Goal: Task Accomplishment & Management: Manage account settings

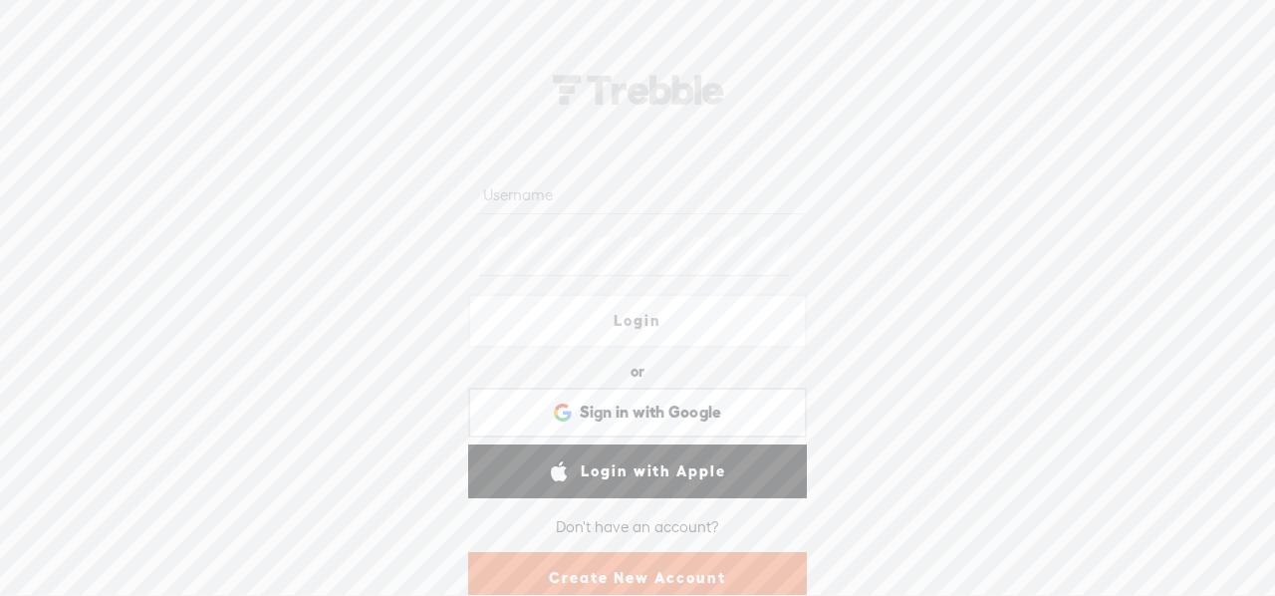
scroll to position [48, 0]
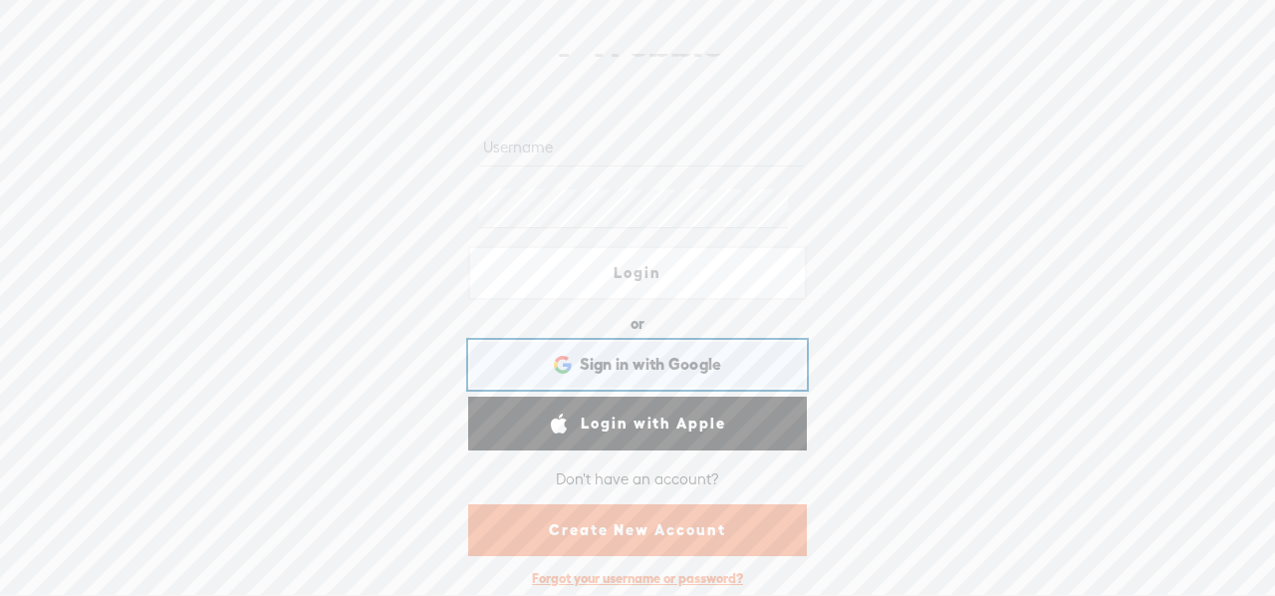
click at [633, 358] on span "Sign in with Google" at bounding box center [651, 364] width 142 height 21
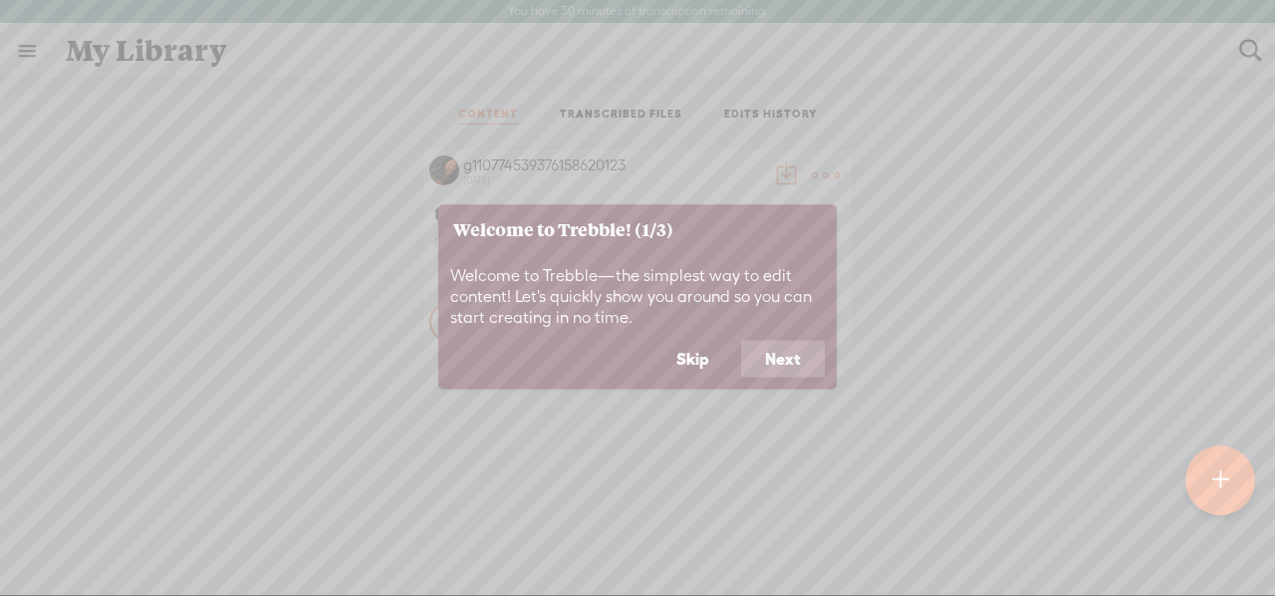
click at [710, 358] on button "Skip" at bounding box center [693, 359] width 81 height 38
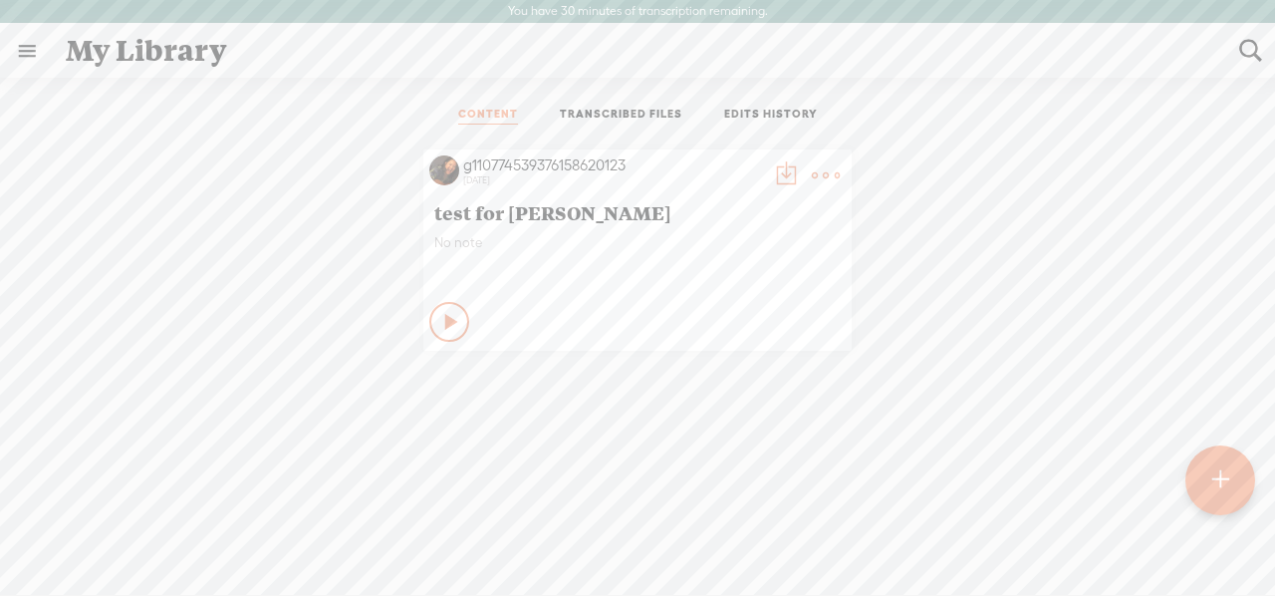
click at [30, 53] on link at bounding box center [27, 51] width 52 height 52
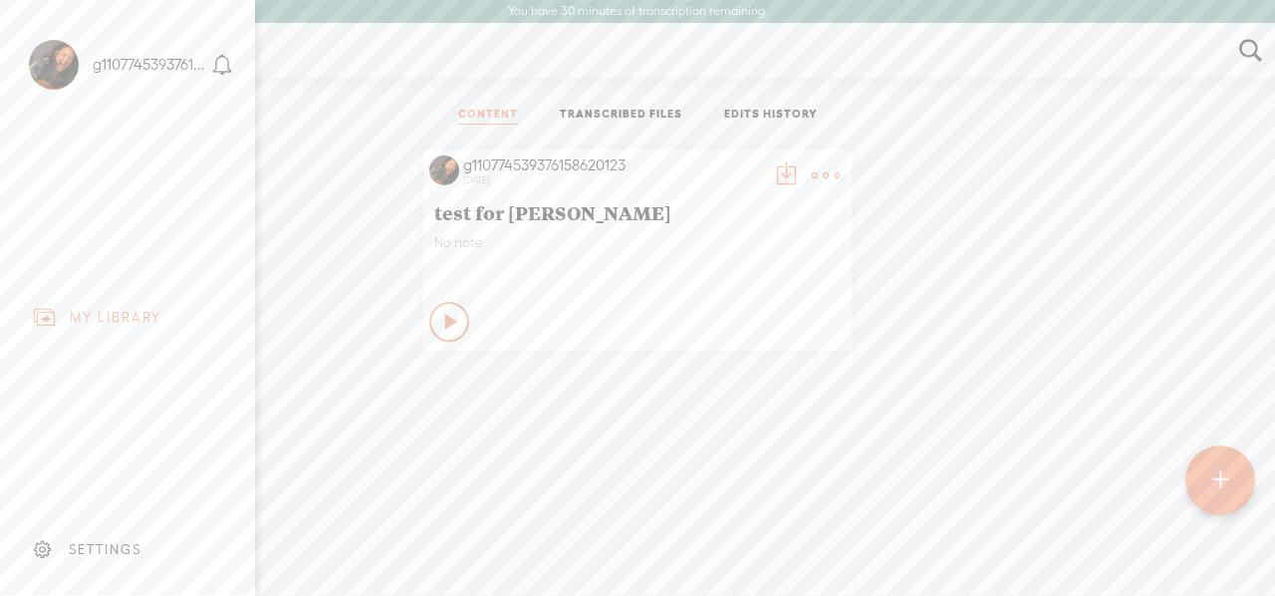
click at [92, 309] on div "MY LIBRARY" at bounding box center [116, 317] width 92 height 17
click at [100, 541] on div "SETTINGS" at bounding box center [105, 549] width 73 height 17
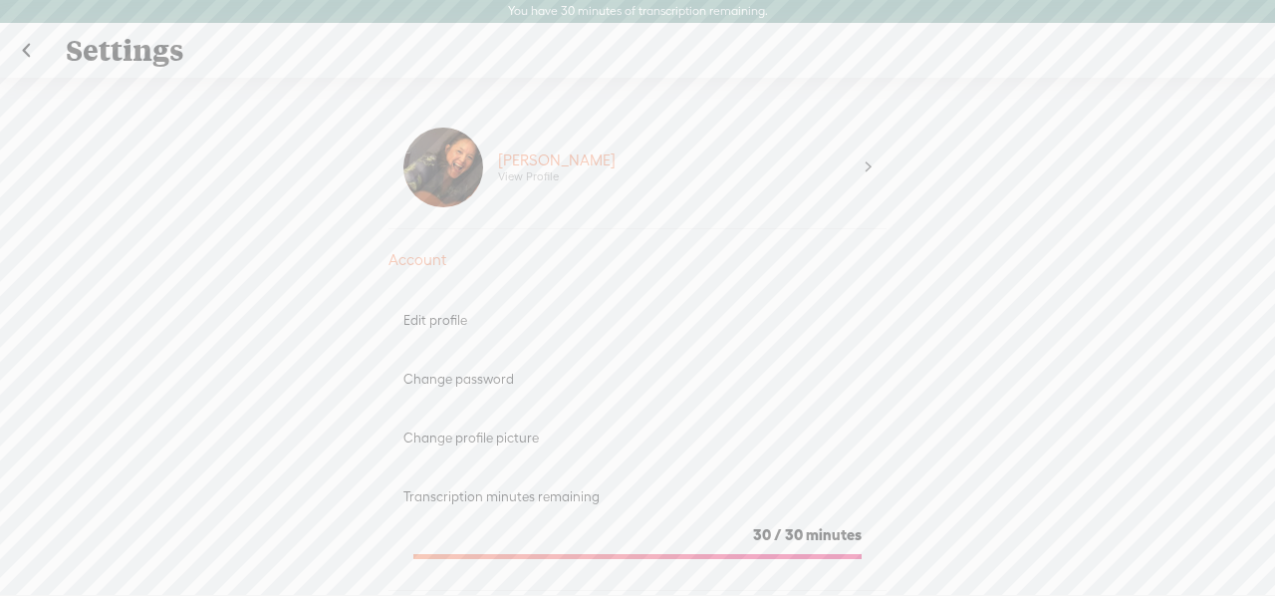
click at [29, 57] on link at bounding box center [26, 51] width 50 height 52
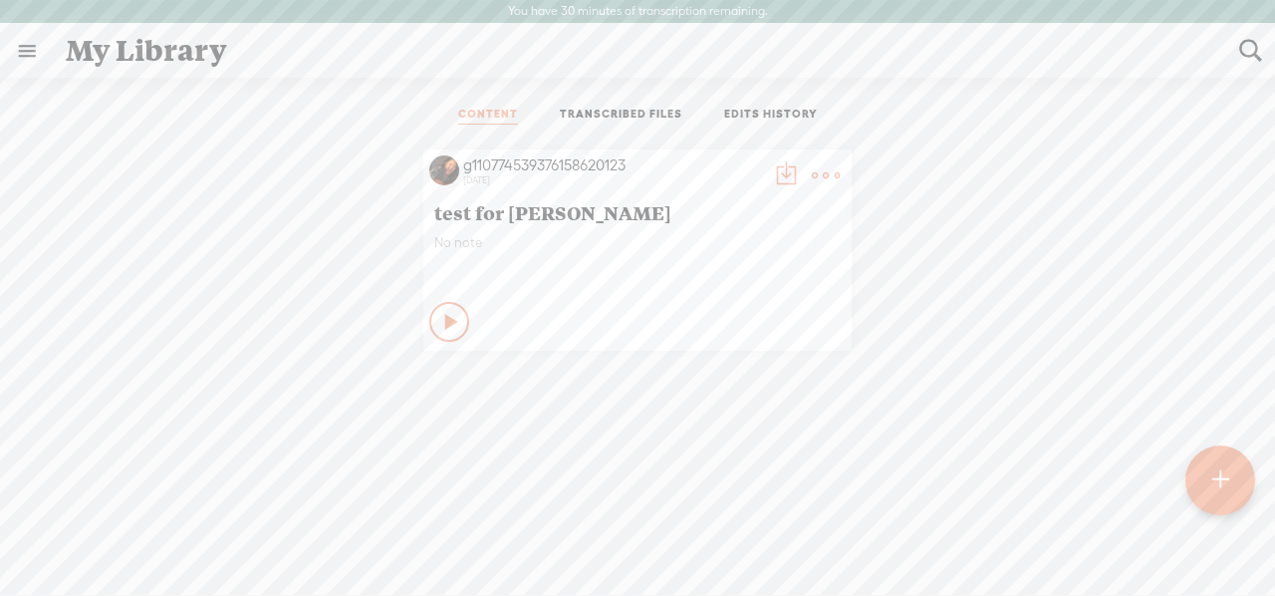
click at [23, 53] on link at bounding box center [27, 51] width 52 height 52
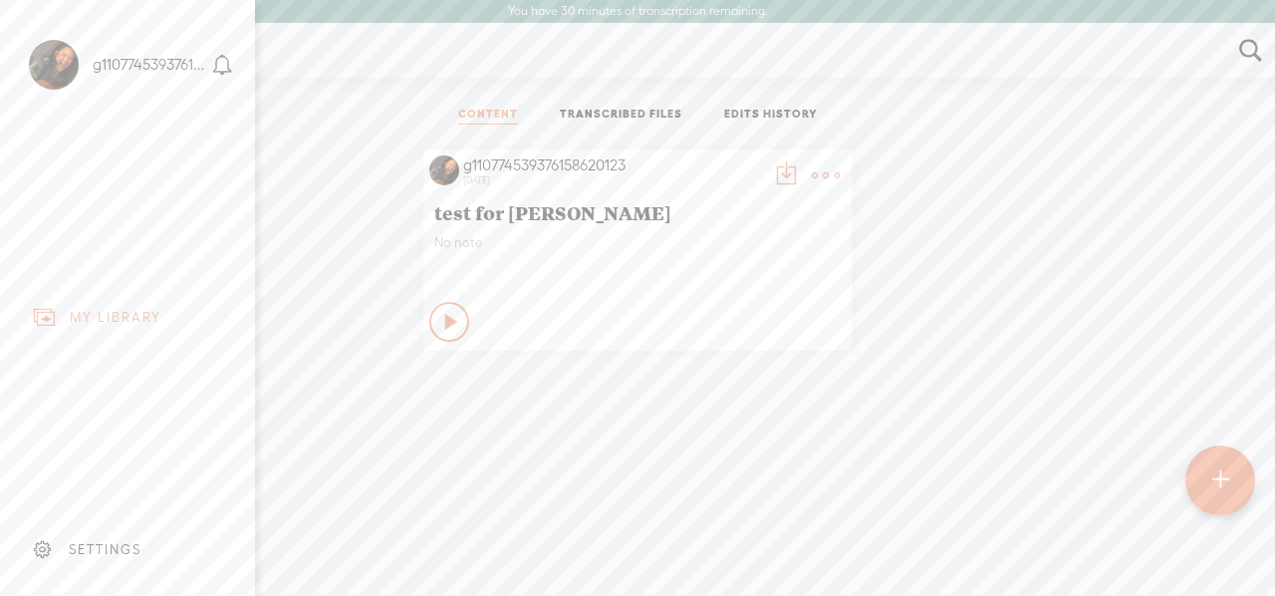
click at [172, 76] on div "g110774539376158620123" at bounding box center [110, 65] width 191 height 100
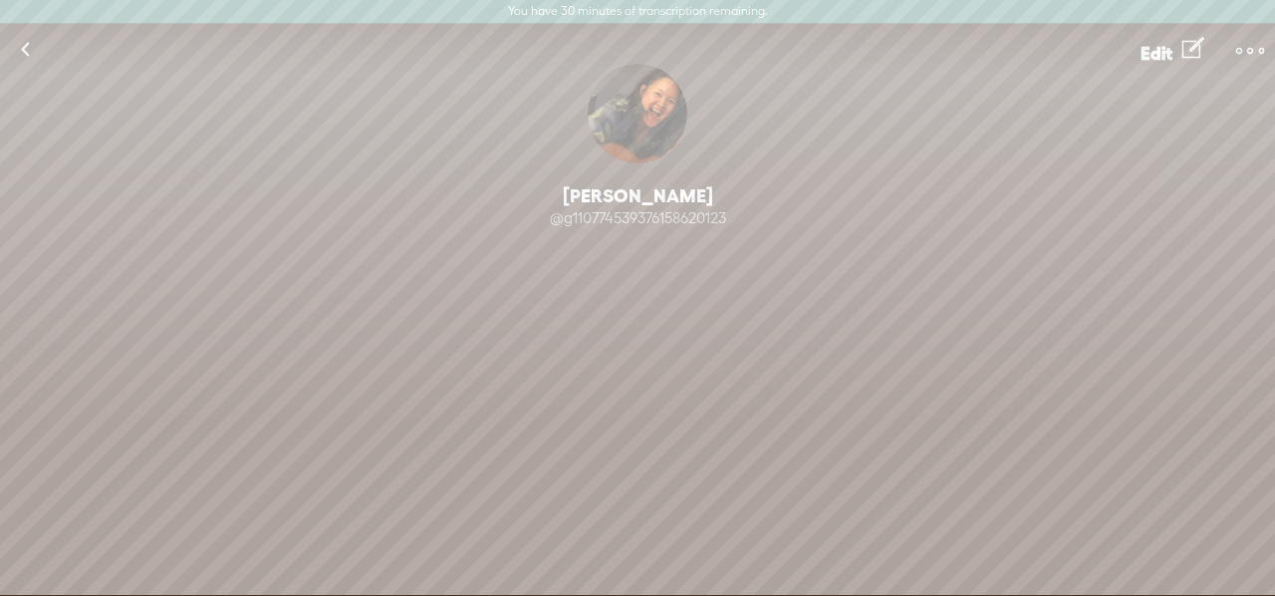
click at [1249, 47] on t at bounding box center [1250, 51] width 28 height 28
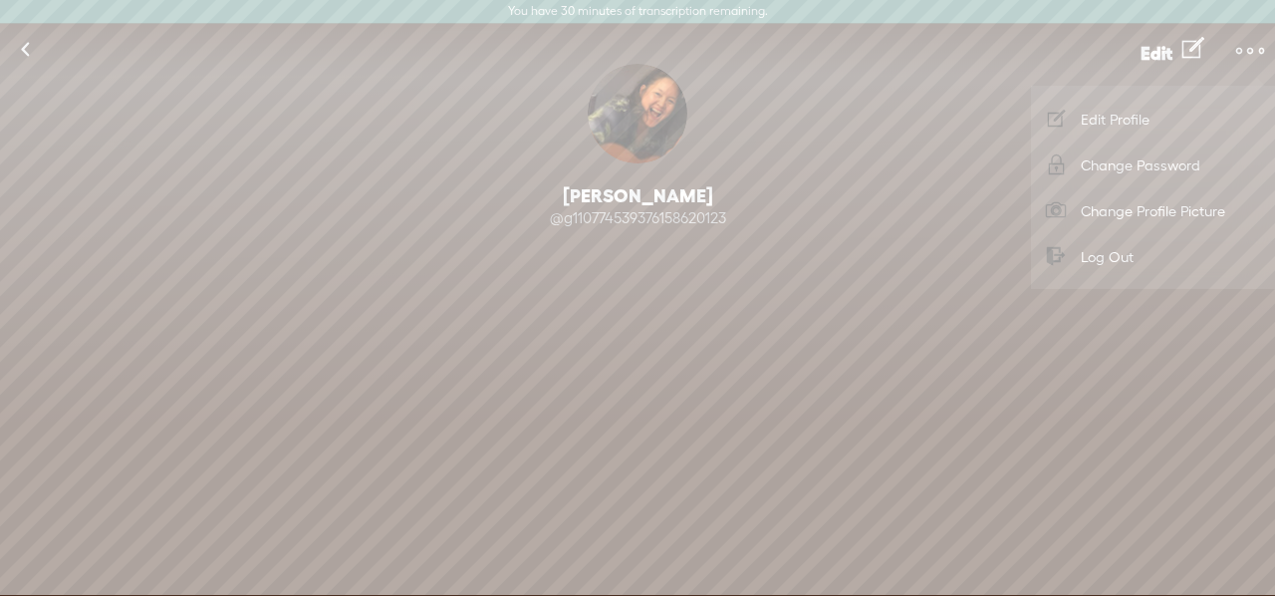
click at [1100, 255] on link "Log Out" at bounding box center [1153, 256] width 224 height 46
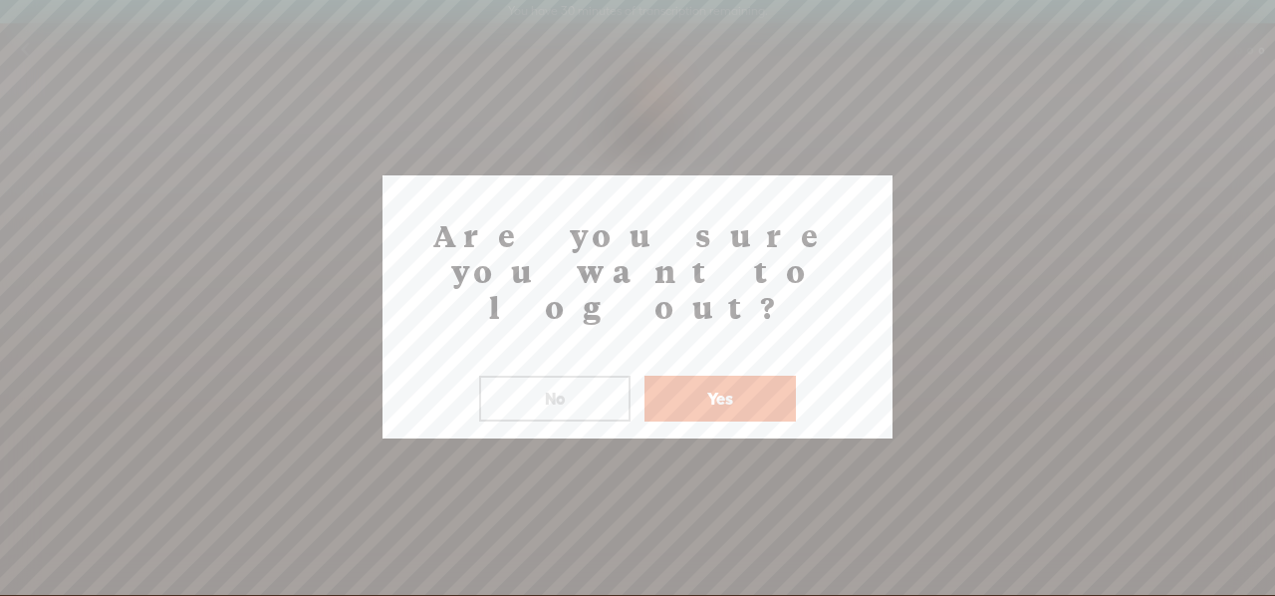
click at [734, 376] on button "Yes" at bounding box center [720, 399] width 151 height 46
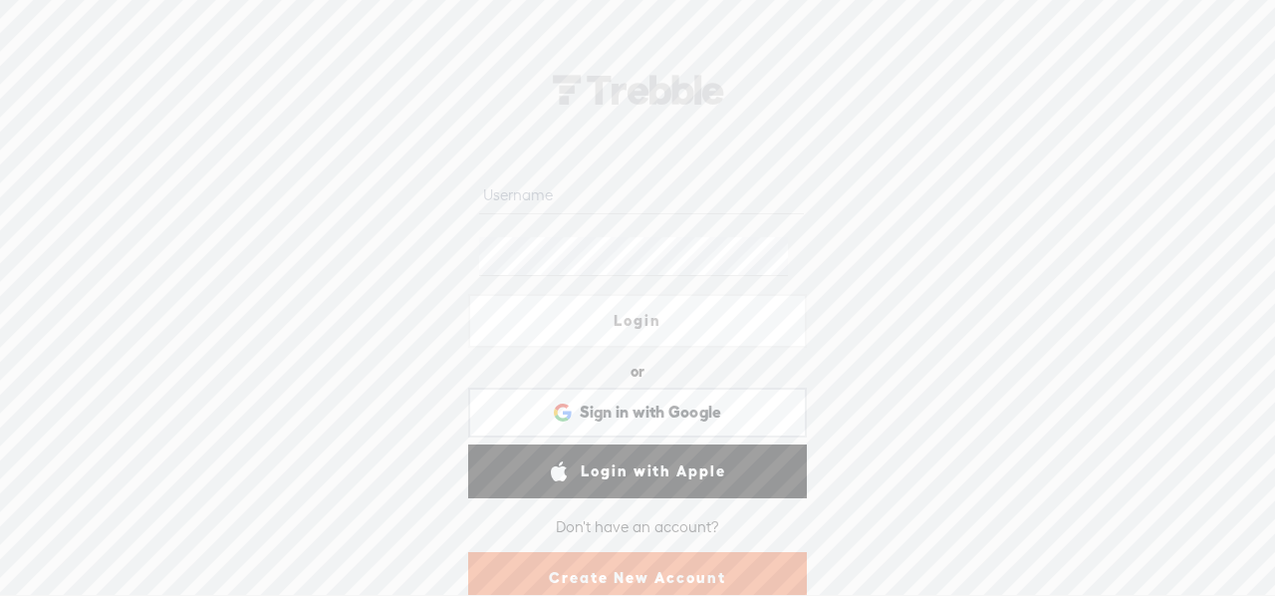
click at [612, 197] on input "text" at bounding box center [641, 194] width 324 height 39
type input "[DOMAIN_NAME][EMAIL_ADDRESS][DOMAIN_NAME]"
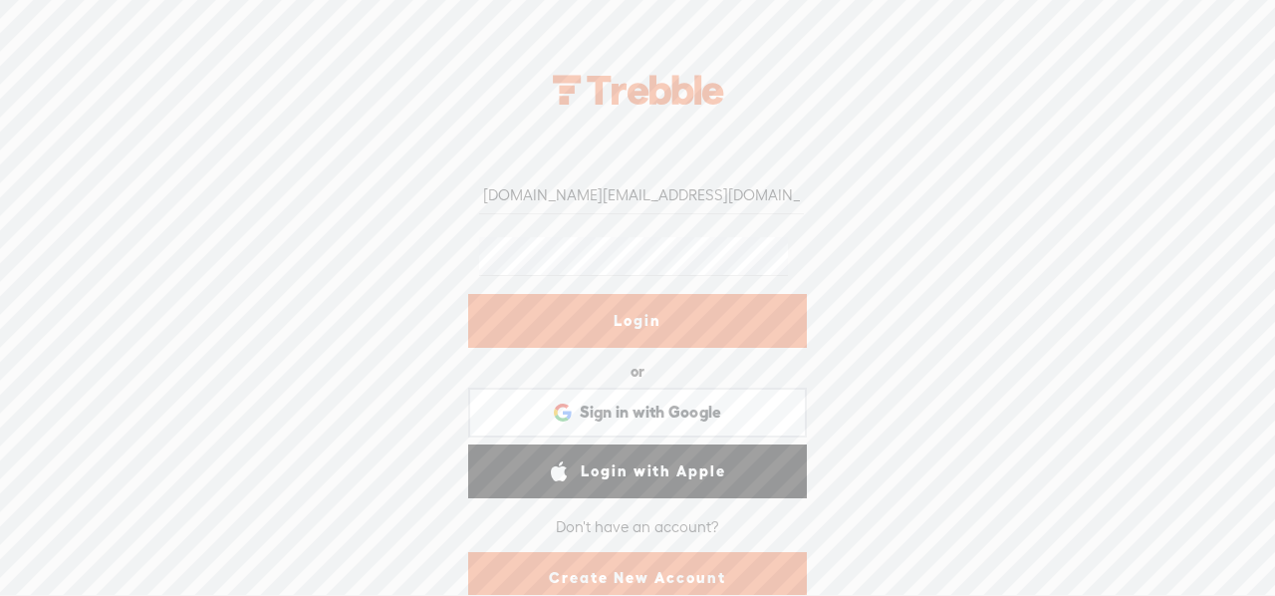
scroll to position [48, 0]
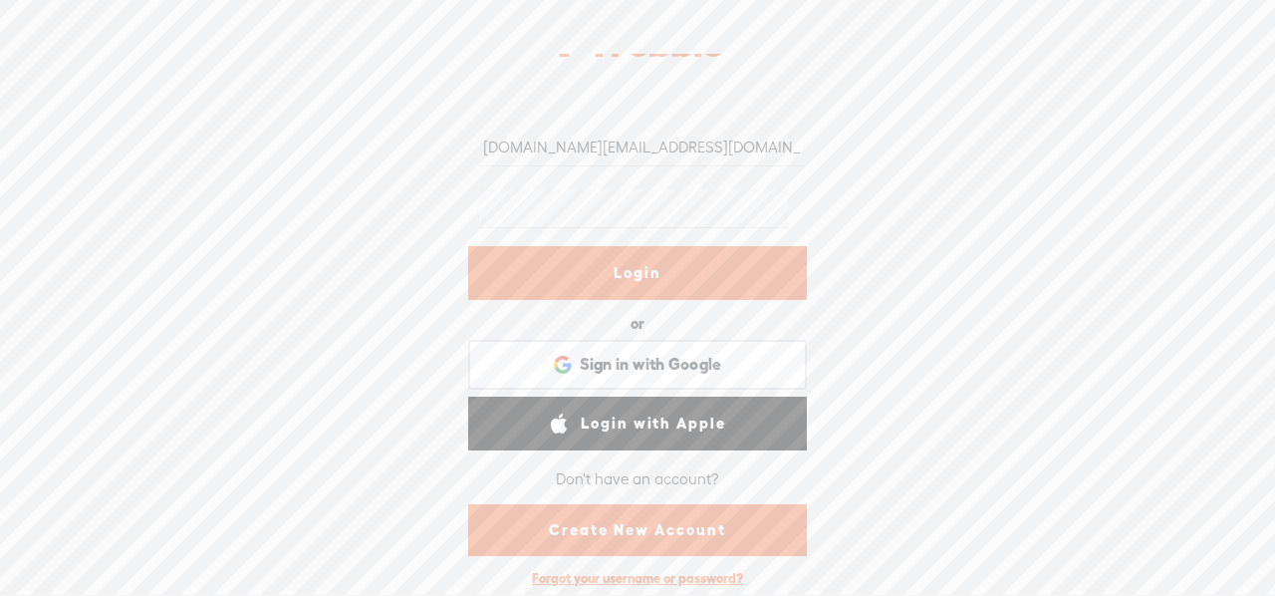
click at [650, 577] on div "Forgot your username or password?" at bounding box center [637, 578] width 231 height 37
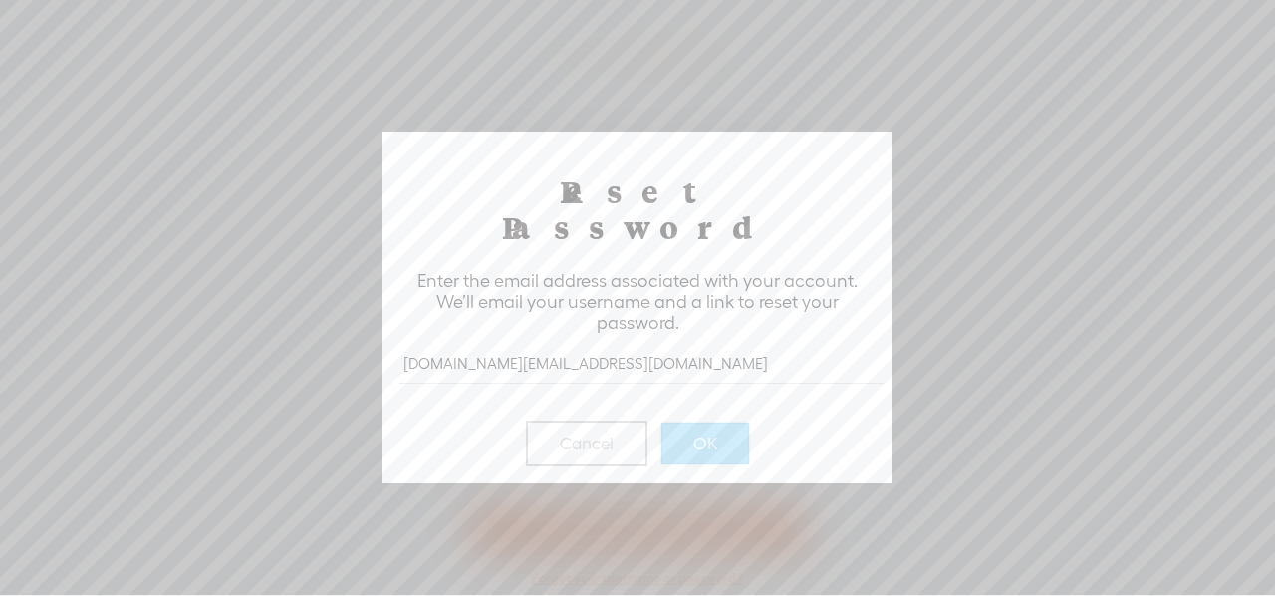
type input "[DOMAIN_NAME][EMAIL_ADDRESS][DOMAIN_NAME]"
click at [662, 422] on button "OK" at bounding box center [706, 443] width 88 height 42
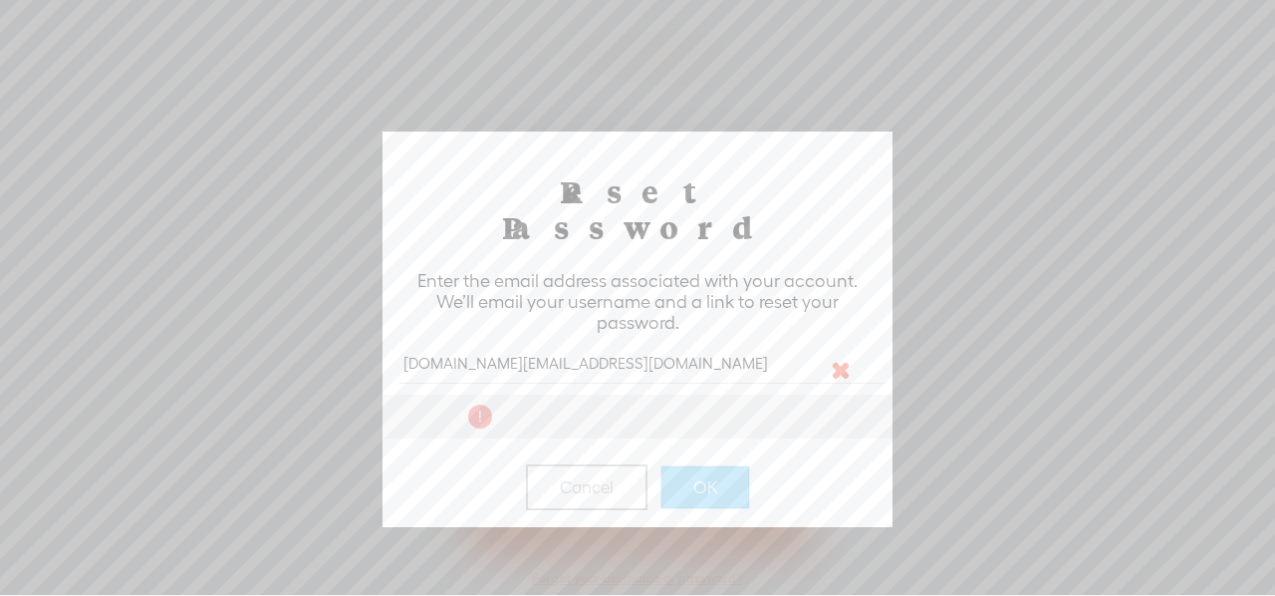
drag, startPoint x: 650, startPoint y: 577, endPoint x: 228, endPoint y: 531, distance: 423.9
click at [228, 531] on div at bounding box center [637, 297] width 1275 height 595
drag, startPoint x: 591, startPoint y: 330, endPoint x: 257, endPoint y: 296, distance: 335.5
click at [257, 296] on body "Hold on tight . . . Ctrl+M [DOMAIN_NAME][EMAIL_ADDRESS][DOMAIN_NAME] Login or L…" at bounding box center [637, 297] width 1275 height 595
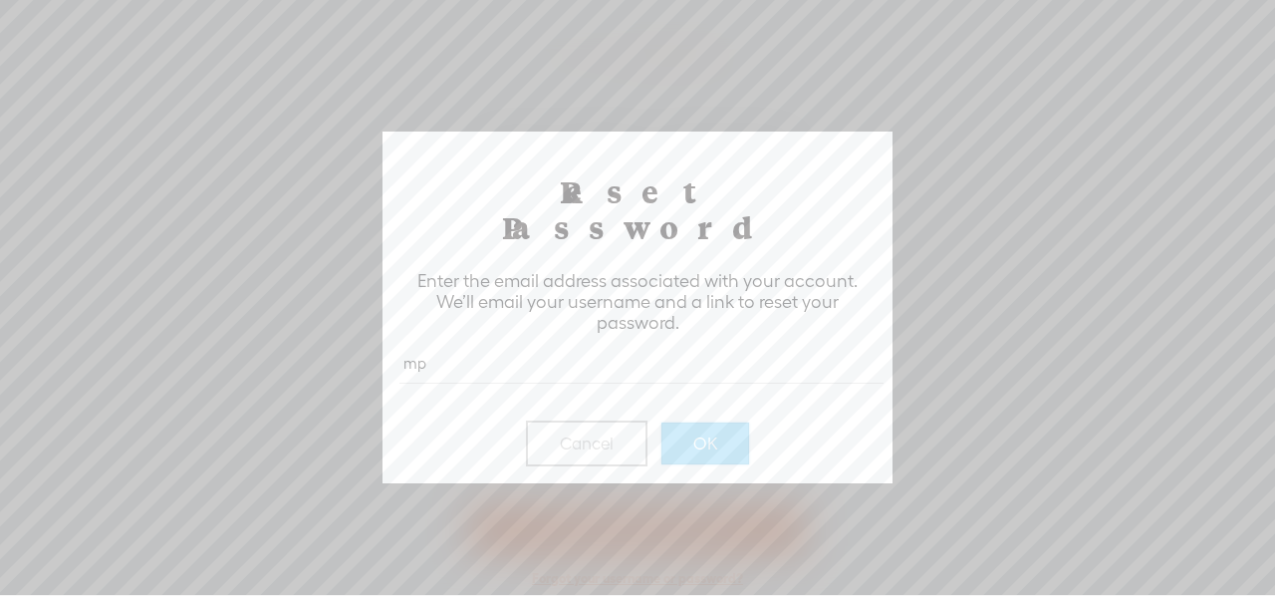
type input "m"
click at [662, 422] on button "OK" at bounding box center [706, 443] width 88 height 42
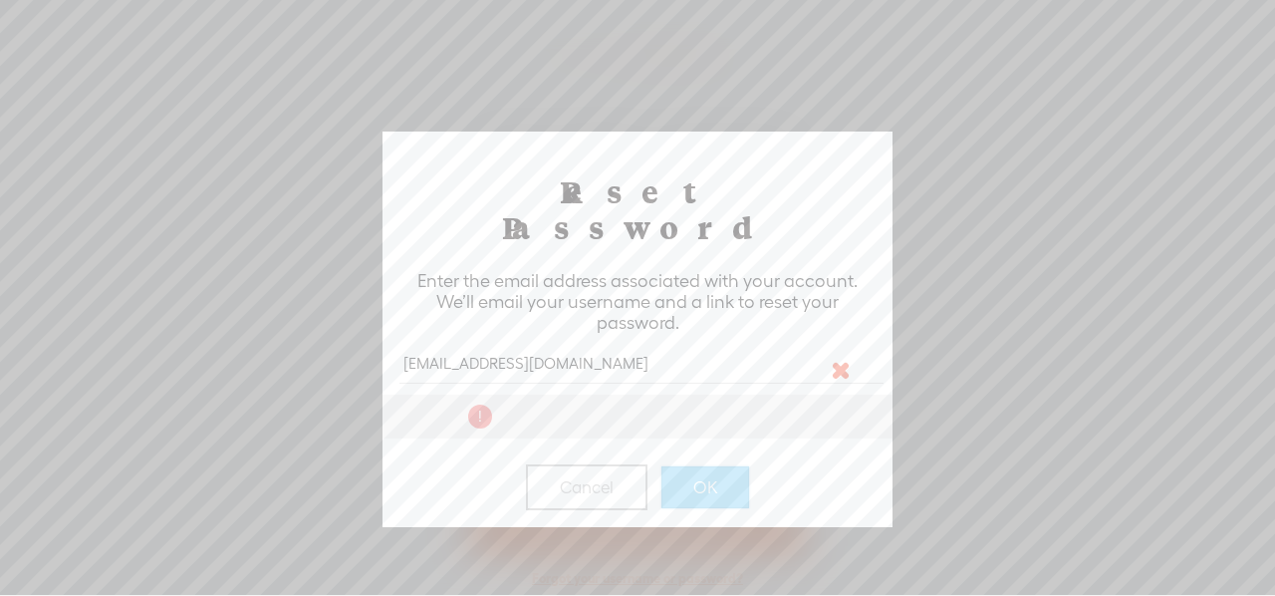
drag, startPoint x: 560, startPoint y: 332, endPoint x: 221, endPoint y: 258, distance: 346.7
click at [221, 258] on body "Hold on tight . . . Ctrl+M pahzee.digital@gmail.com Login or Login with Faceboo…" at bounding box center [637, 297] width 1275 height 595
click at [221, 258] on div at bounding box center [637, 297] width 1275 height 595
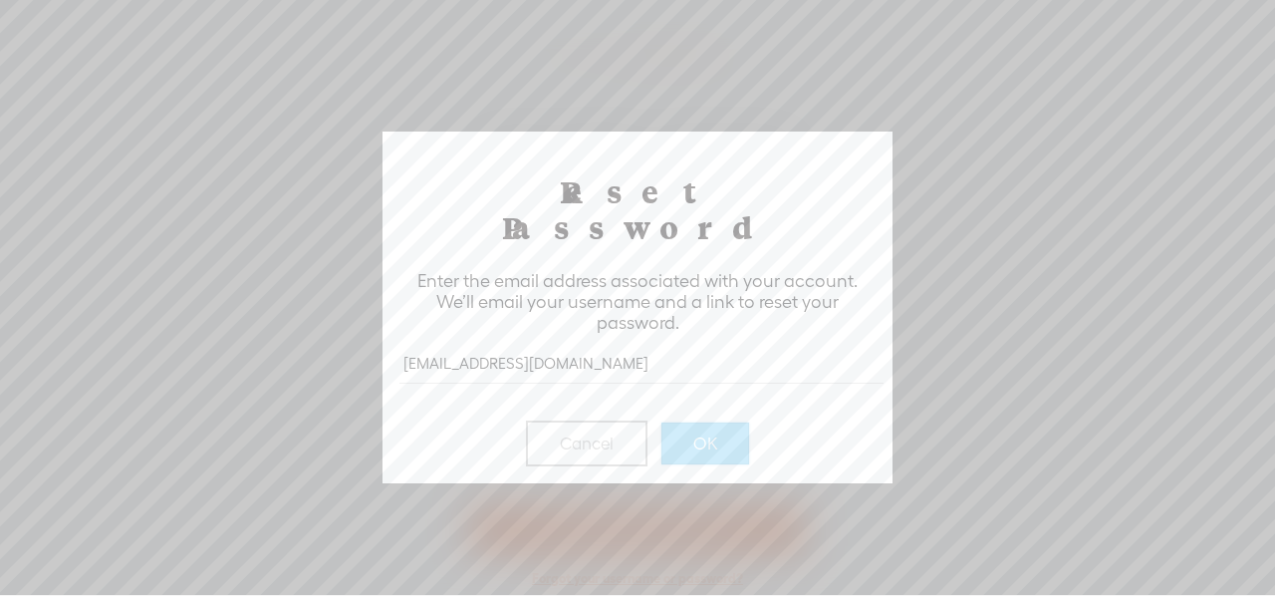
click at [662, 422] on button "OK" at bounding box center [706, 443] width 88 height 42
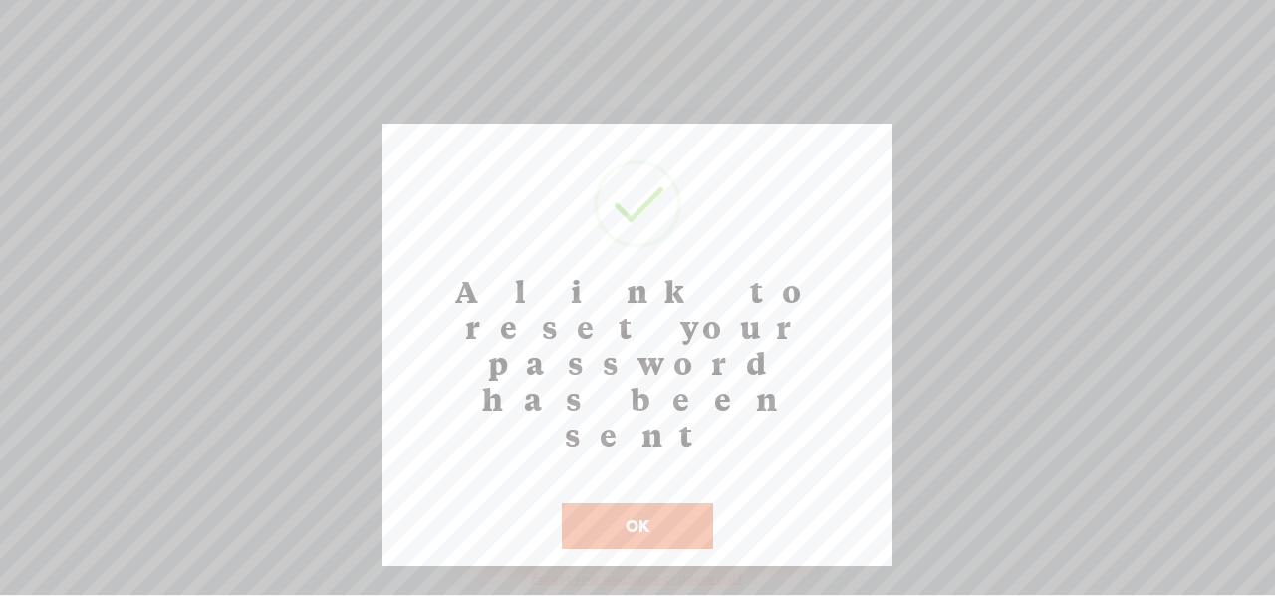
click at [650, 503] on button "OK" at bounding box center [637, 526] width 151 height 46
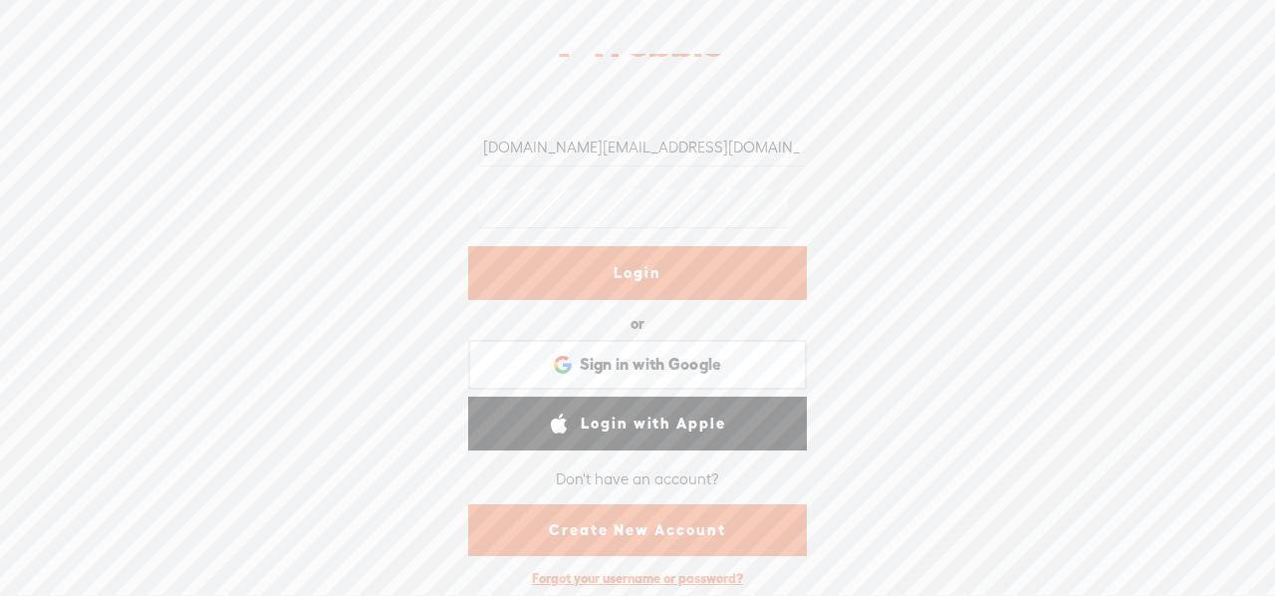
click at [608, 577] on div "Forgot your username or password?" at bounding box center [637, 578] width 231 height 37
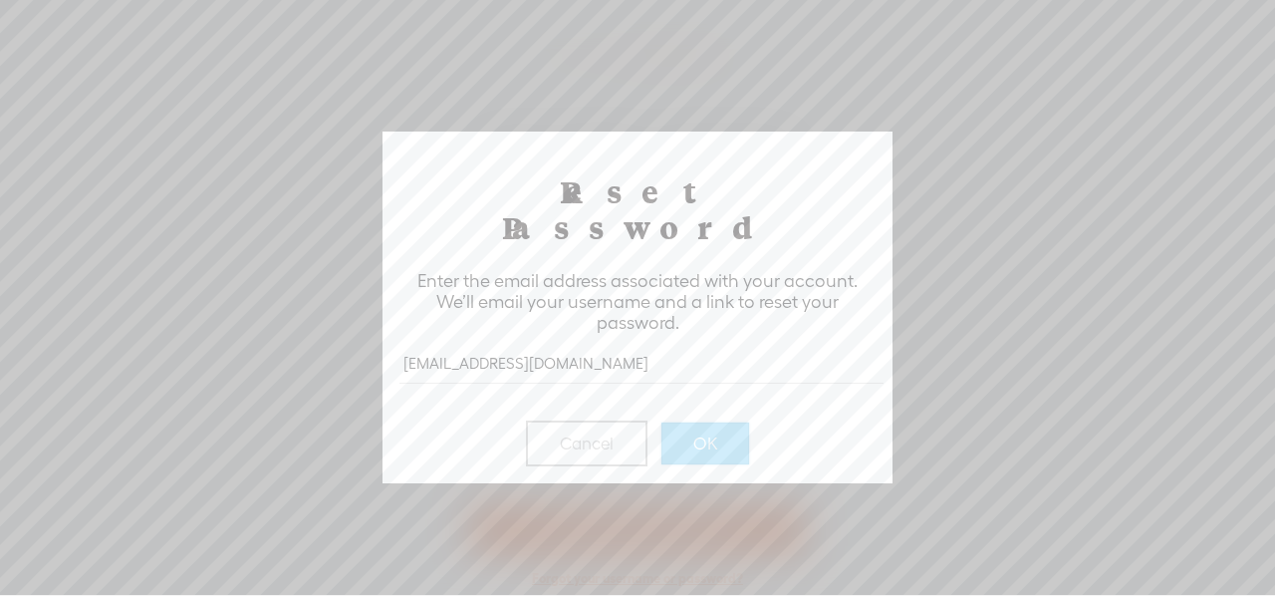
click at [662, 422] on button "OK" at bounding box center [706, 443] width 88 height 42
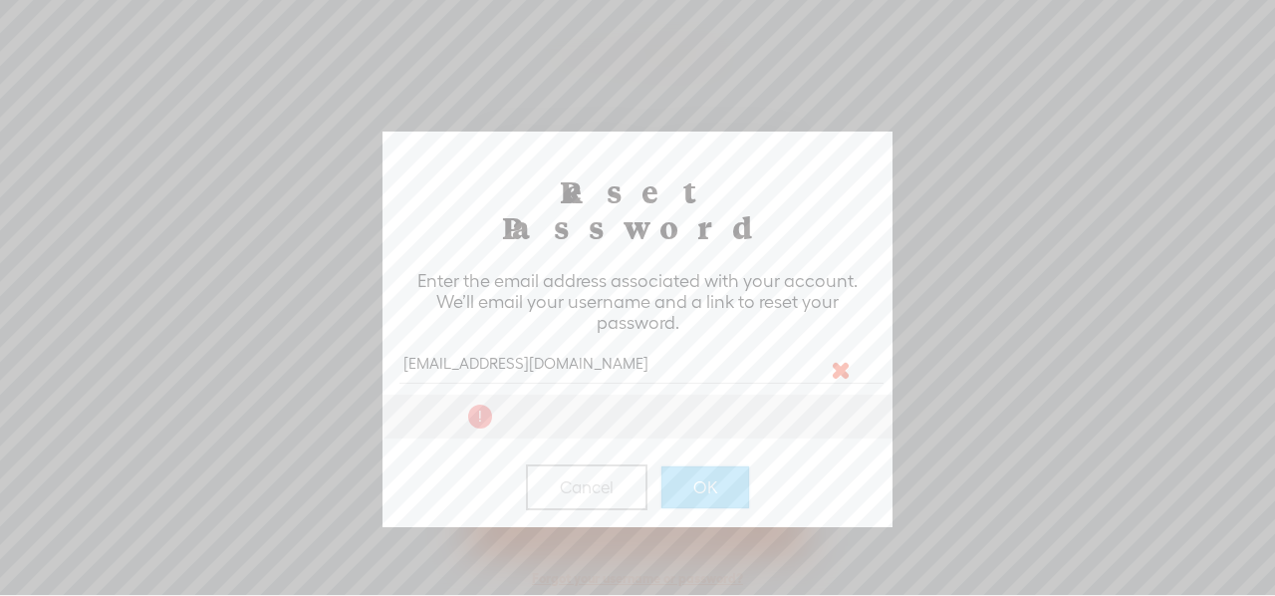
click at [693, 440] on div "OK" at bounding box center [706, 474] width 98 height 68
drag, startPoint x: 611, startPoint y: 330, endPoint x: 307, endPoint y: 325, distance: 303.9
click at [307, 325] on body "Hold on tight . . . Ctrl+M pahzee.digital@gmail.com Login or Login with Faceboo…" at bounding box center [637, 297] width 1275 height 595
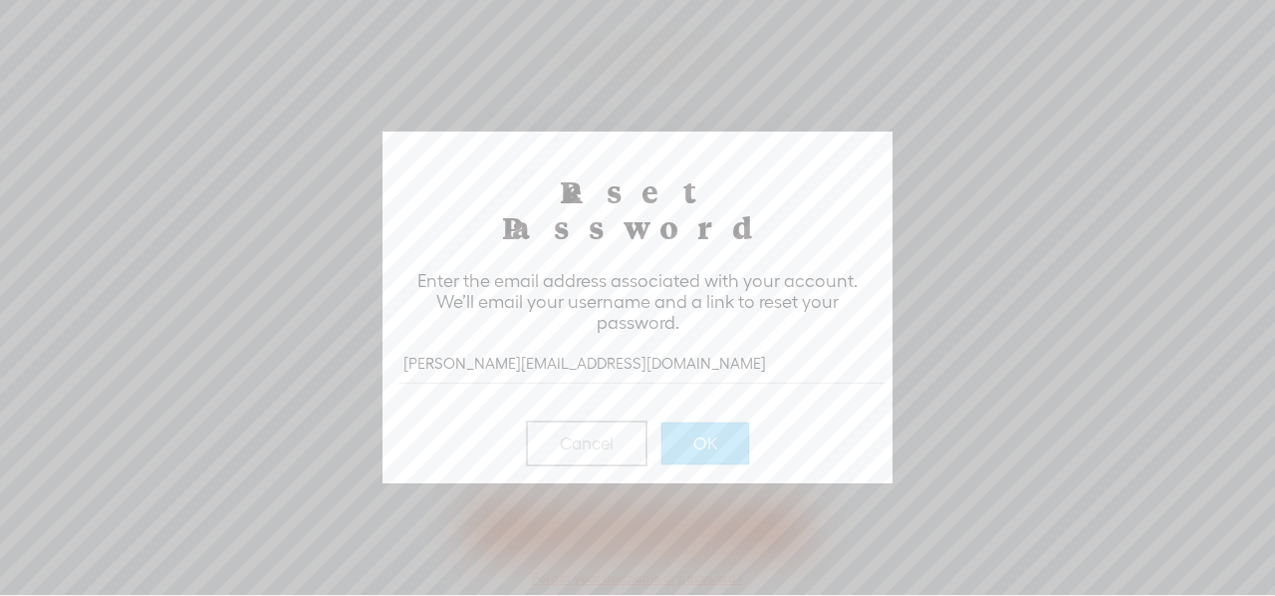
type input "kim-char@outlook.com"
click at [662, 422] on button "OK" at bounding box center [706, 443] width 88 height 42
click at [721, 422] on button "OK" at bounding box center [706, 443] width 88 height 42
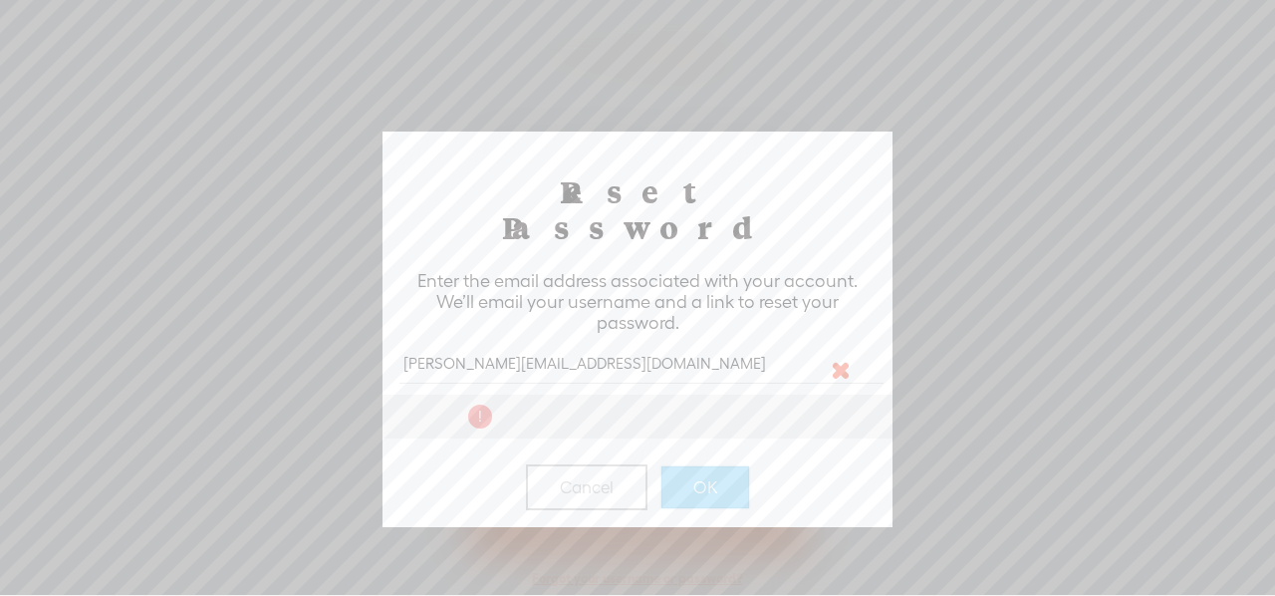
drag, startPoint x: 587, startPoint y: 339, endPoint x: 305, endPoint y: 345, distance: 282.0
click at [305, 345] on body "Hold on tight . . . pahzee.digital@gmail.com Login or Login with Facebook Sign …" at bounding box center [637, 297] width 1275 height 595
click at [961, 37] on div at bounding box center [637, 297] width 1275 height 595
click at [1038, 272] on div at bounding box center [637, 297] width 1275 height 595
click at [695, 466] on button "OK" at bounding box center [706, 487] width 88 height 42
